Goal: Check status

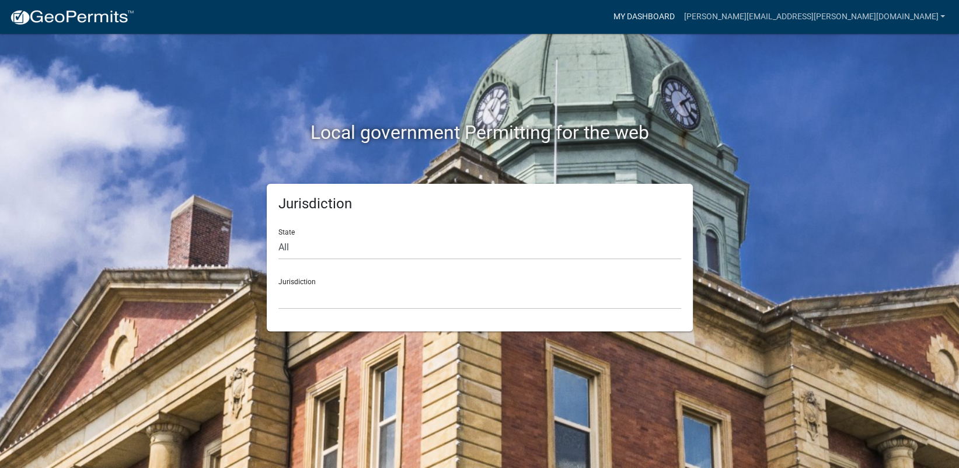
click at [679, 19] on link "My Dashboard" at bounding box center [643, 17] width 71 height 22
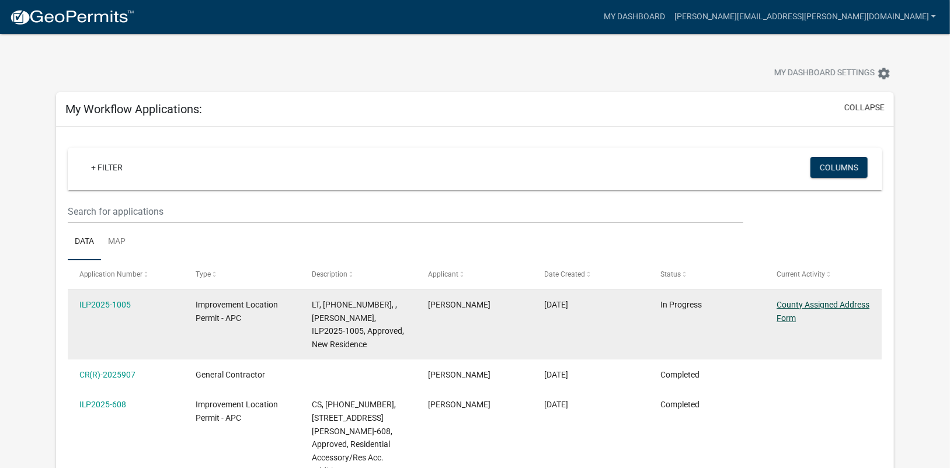
click at [784, 304] on link "County Assigned Address Form" at bounding box center [822, 311] width 93 height 23
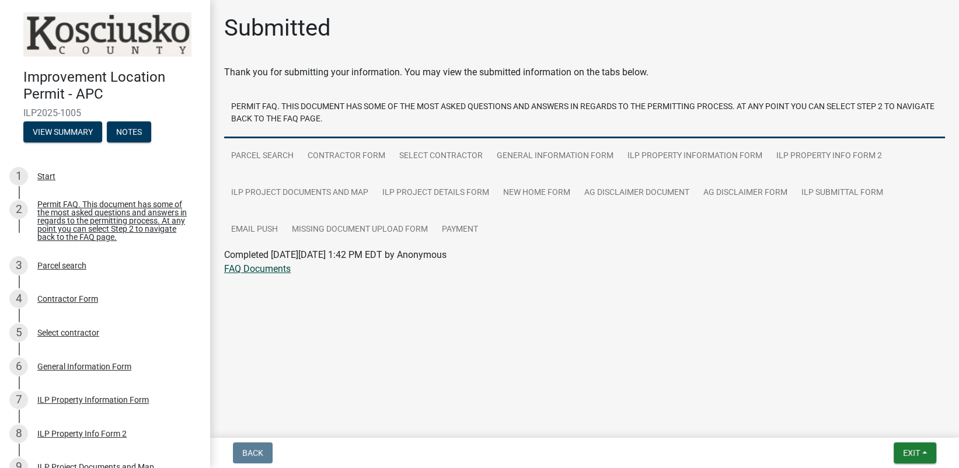
click at [266, 270] on link "FAQ Documents" at bounding box center [257, 268] width 67 height 11
click at [44, 108] on span "ILP2025-1005" at bounding box center [104, 112] width 163 height 11
